Goal: Check status: Check status

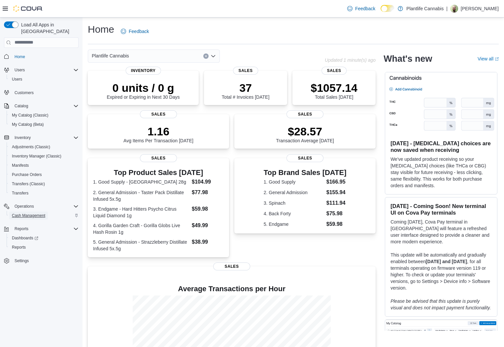
click at [34, 213] on span "Cash Management" at bounding box center [28, 215] width 33 height 5
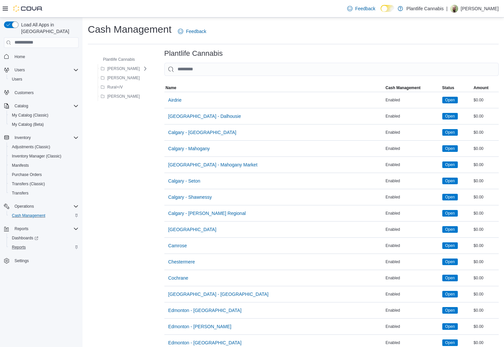
click at [39, 243] on div "Reports" at bounding box center [43, 247] width 69 height 8
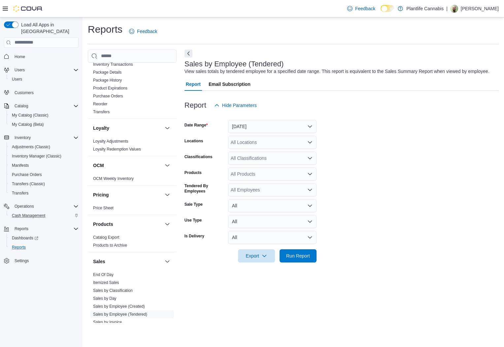
scroll to position [301, 0]
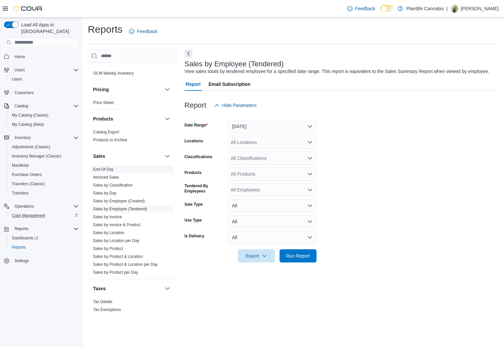
click at [106, 167] on link "End Of Day" at bounding box center [103, 169] width 20 height 5
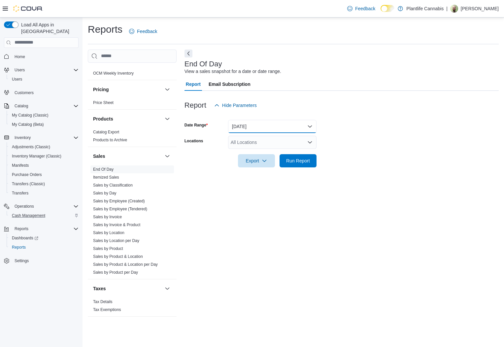
click at [285, 126] on button "Today" at bounding box center [272, 126] width 88 height 13
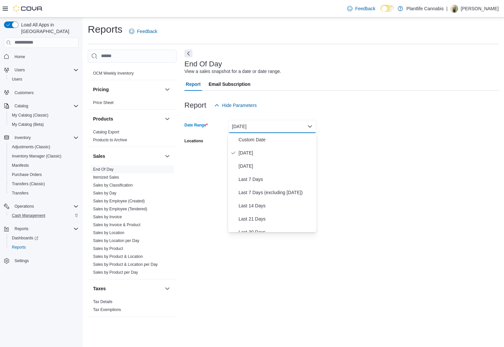
click at [285, 126] on button "Today" at bounding box center [272, 126] width 88 height 13
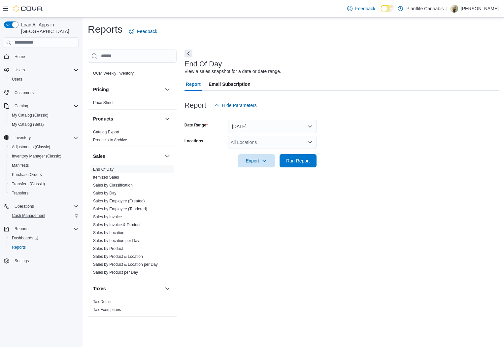
click at [266, 147] on div "All Locations" at bounding box center [272, 142] width 88 height 13
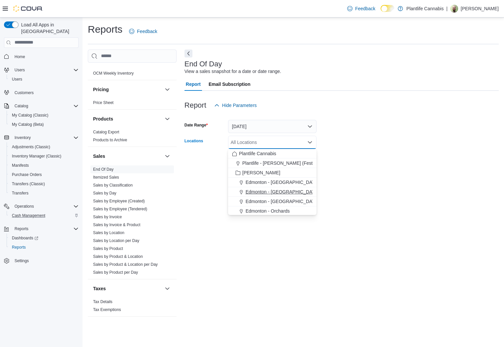
click at [302, 191] on div "Edmonton - ICE District" at bounding box center [272, 191] width 81 height 7
click at [405, 137] on form "Date Range Today Locations Edmonton - ICE District Combo box. Selected. Edmonto…" at bounding box center [341, 139] width 314 height 55
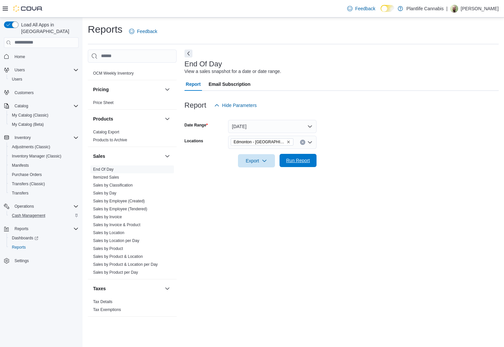
click at [301, 164] on span "Run Report" at bounding box center [297, 160] width 29 height 13
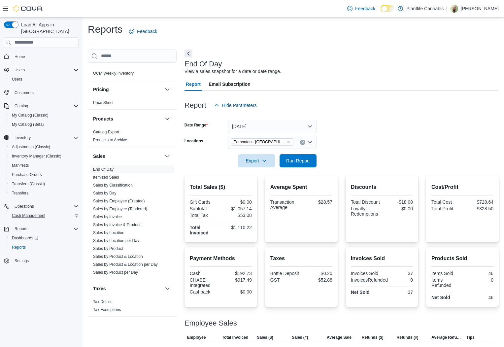
scroll to position [36, 0]
